Goal: Find contact information: Find contact information

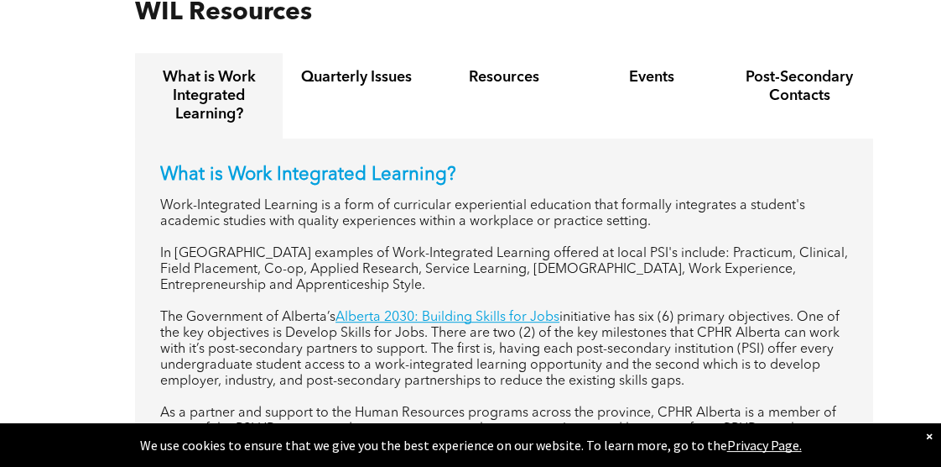
scroll to position [587, 0]
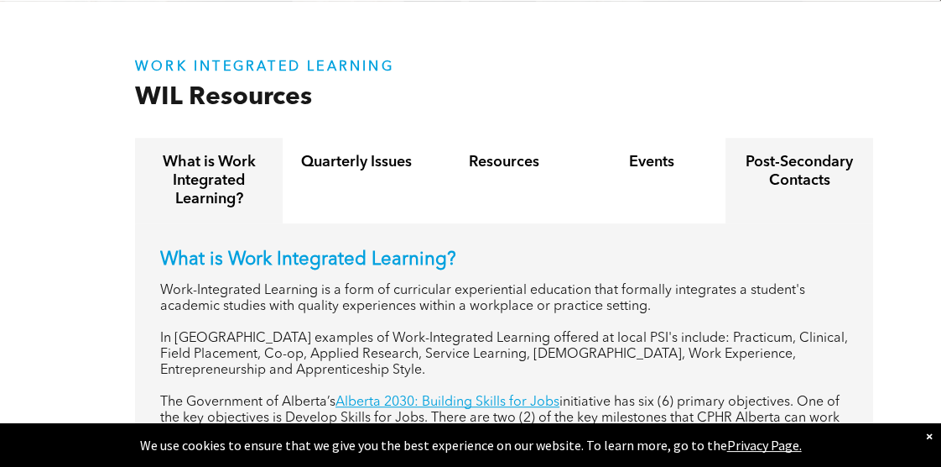
click at [824, 184] on h4 "Post-Secondary Contacts" at bounding box center [799, 171] width 117 height 37
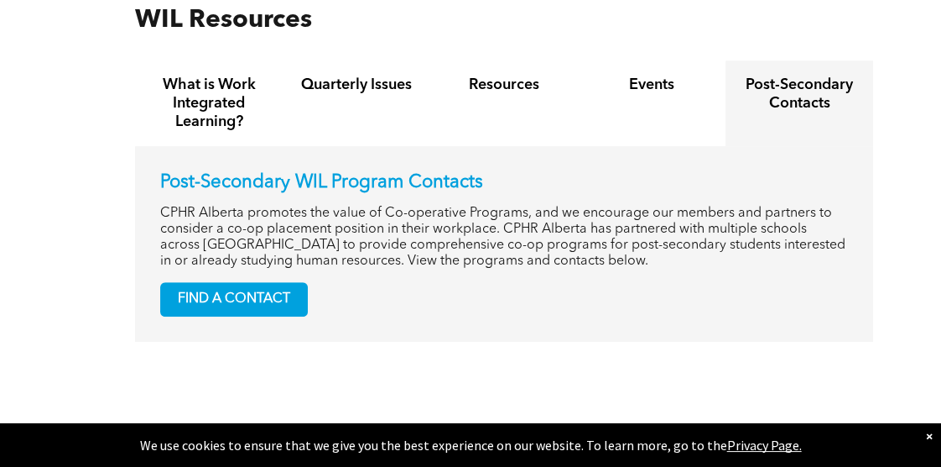
scroll to position [755, 0]
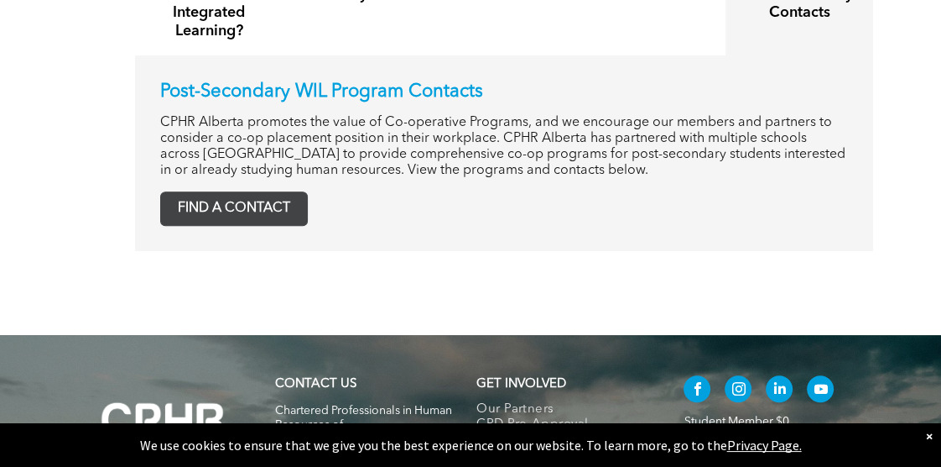
click at [214, 212] on span "FIND A CONTACT" at bounding box center [234, 208] width 146 height 33
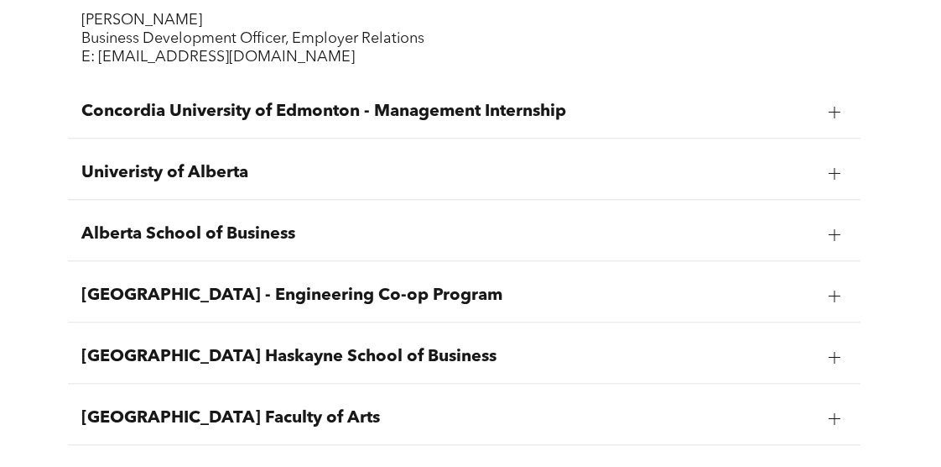
scroll to position [1091, 0]
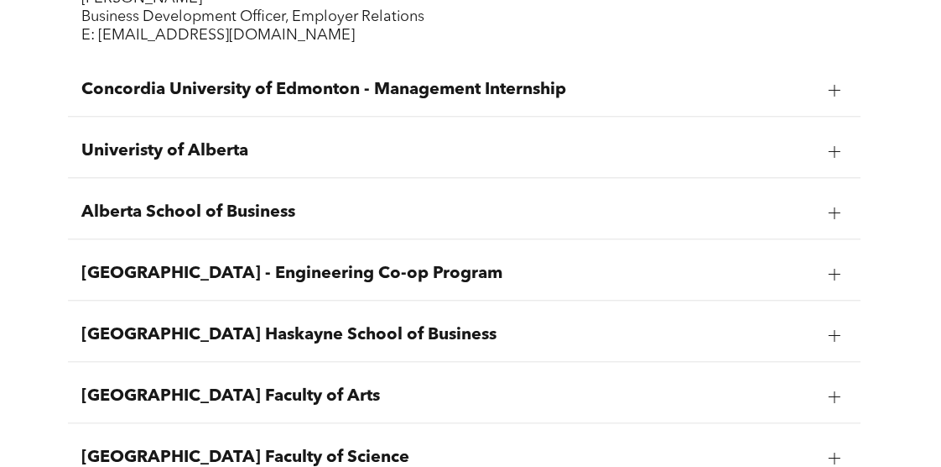
click at [841, 201] on div at bounding box center [834, 212] width 25 height 25
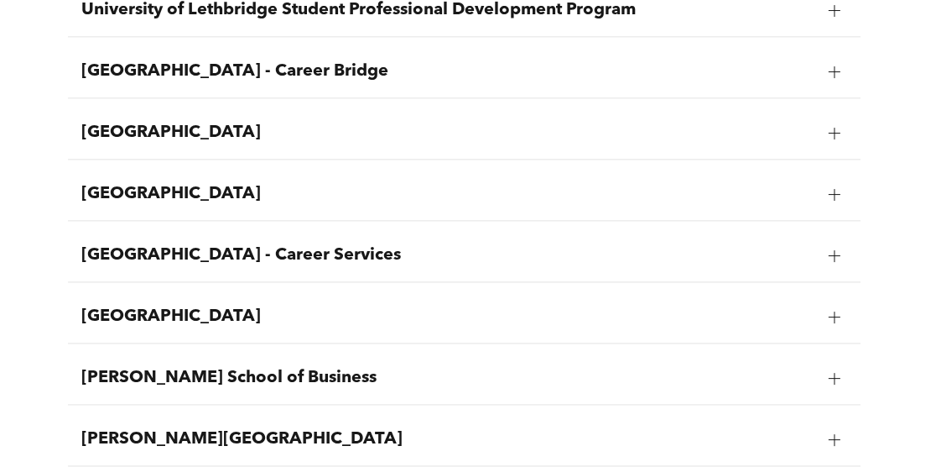
scroll to position [1678, 0]
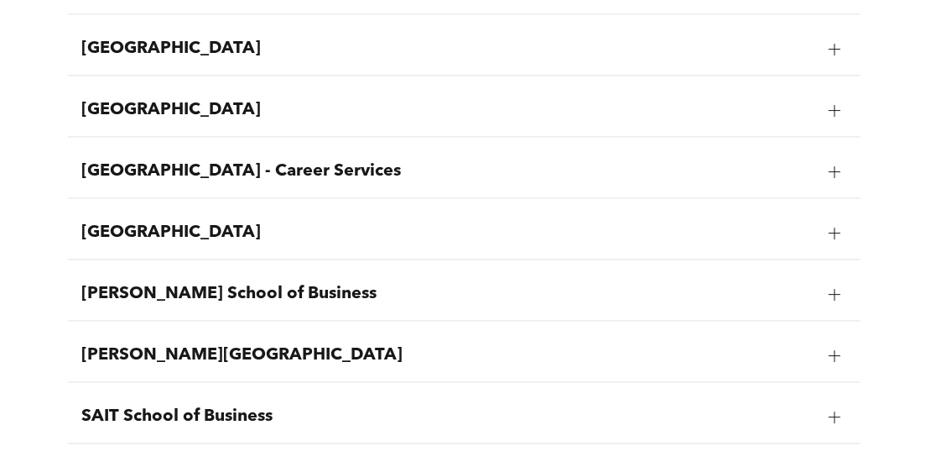
click at [837, 227] on div at bounding box center [835, 233] width 12 height 12
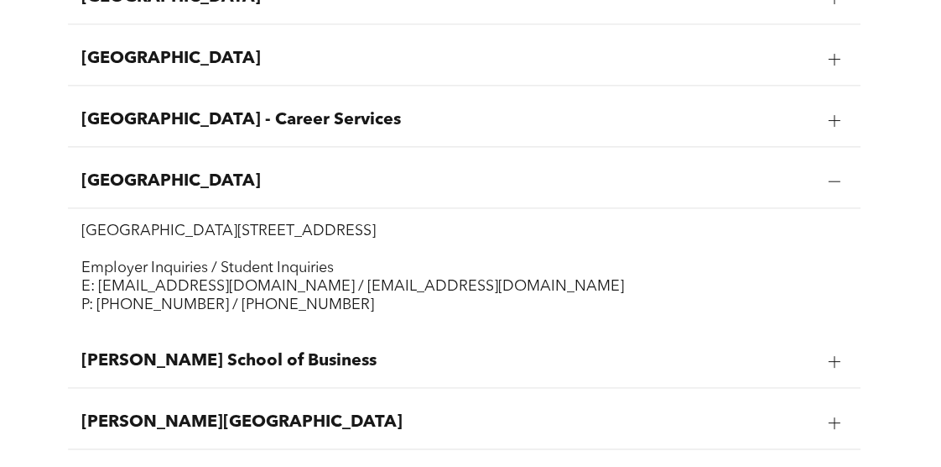
scroll to position [1709, 0]
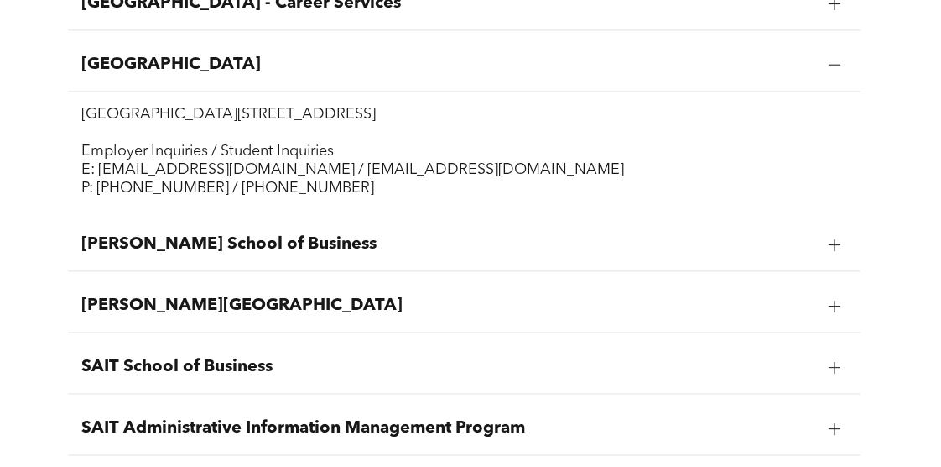
click at [826, 232] on div at bounding box center [834, 244] width 25 height 25
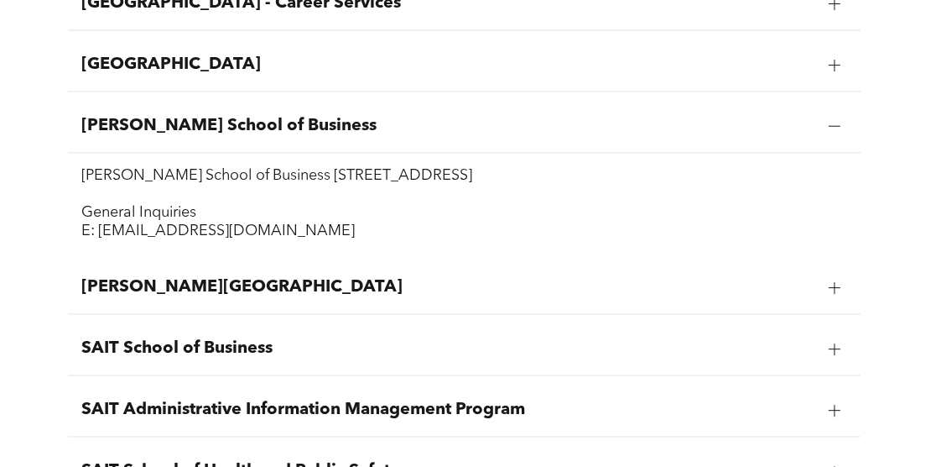
click at [833, 281] on div at bounding box center [835, 287] width 12 height 12
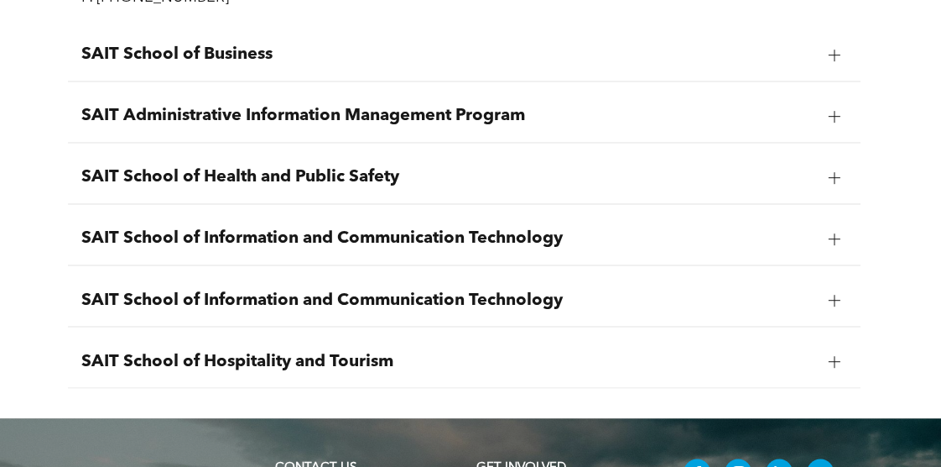
scroll to position [2045, 0]
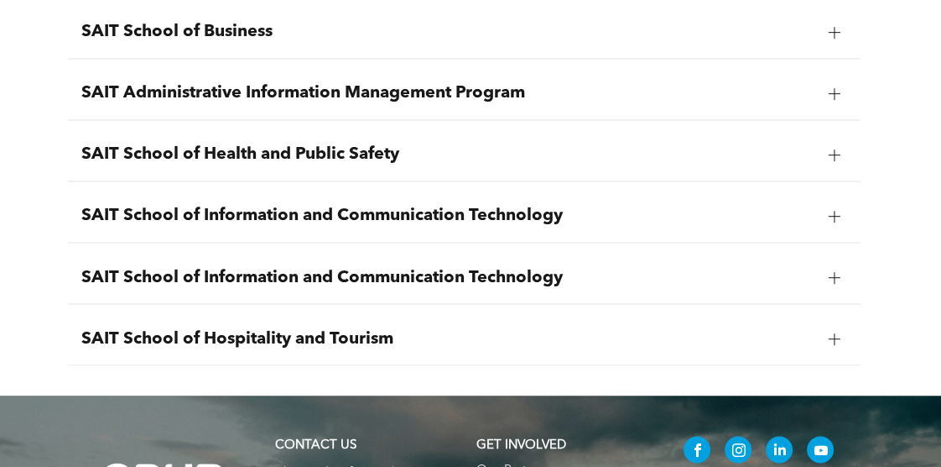
click at [845, 152] on div at bounding box center [834, 154] width 25 height 25
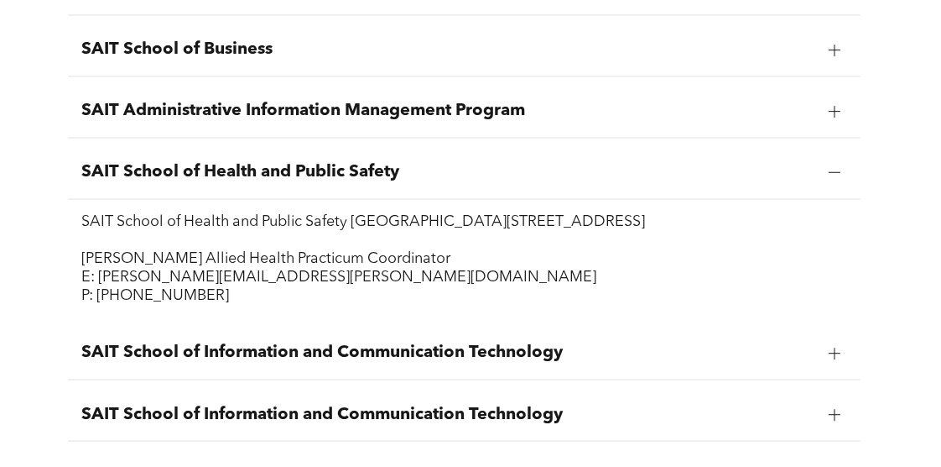
scroll to position [1656, 0]
